Goal: Task Accomplishment & Management: Use online tool/utility

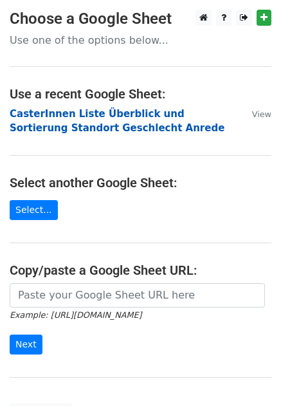
click at [69, 116] on strong "CasterInnen Liste Überblick und Sortierung Standort Geschlecht Anrede" at bounding box center [117, 121] width 215 height 26
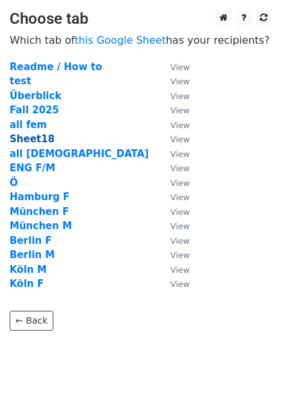
click at [31, 136] on strong "Sheet18" at bounding box center [32, 139] width 45 height 12
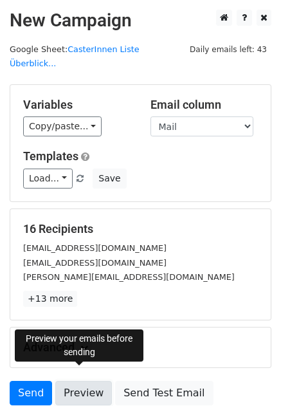
click at [85, 381] on link "Preview" at bounding box center [83, 393] width 57 height 24
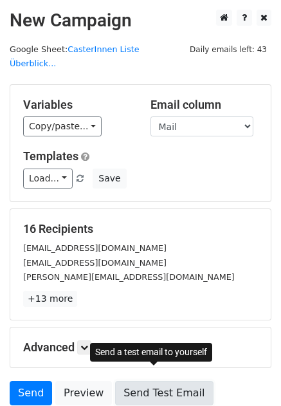
click at [134, 383] on link "Send Test Email" at bounding box center [164, 393] width 98 height 24
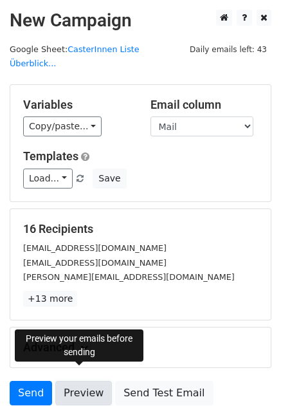
click at [71, 381] on link "Preview" at bounding box center [83, 393] width 57 height 24
click at [86, 381] on link "Preview" at bounding box center [83, 393] width 57 height 24
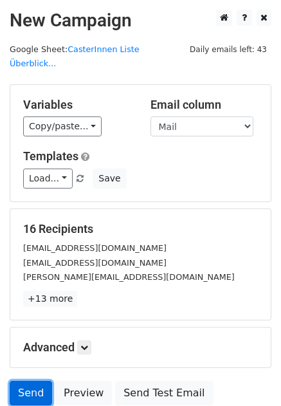
click at [26, 381] on link "Send" at bounding box center [31, 393] width 42 height 24
